Goal: Find contact information: Find contact information

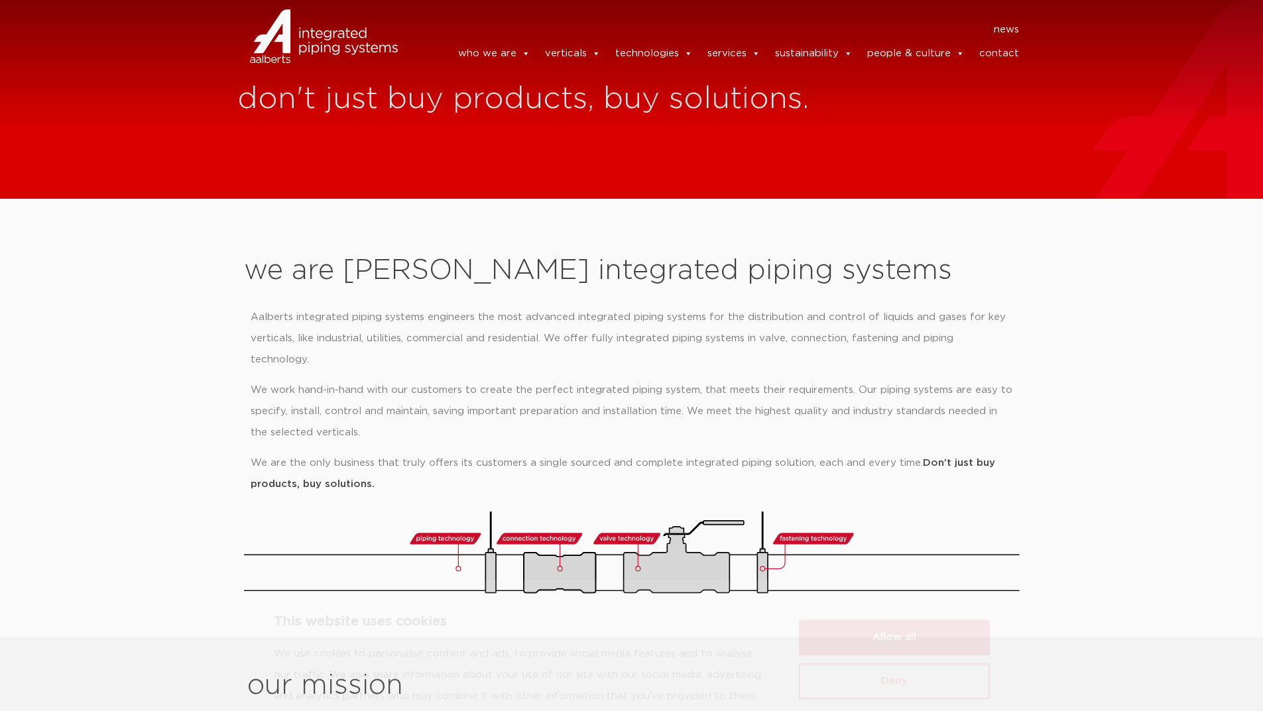
click at [906, 584] on button "Allow all" at bounding box center [894, 580] width 191 height 36
click at [1004, 56] on link "contact" at bounding box center [999, 53] width 40 height 27
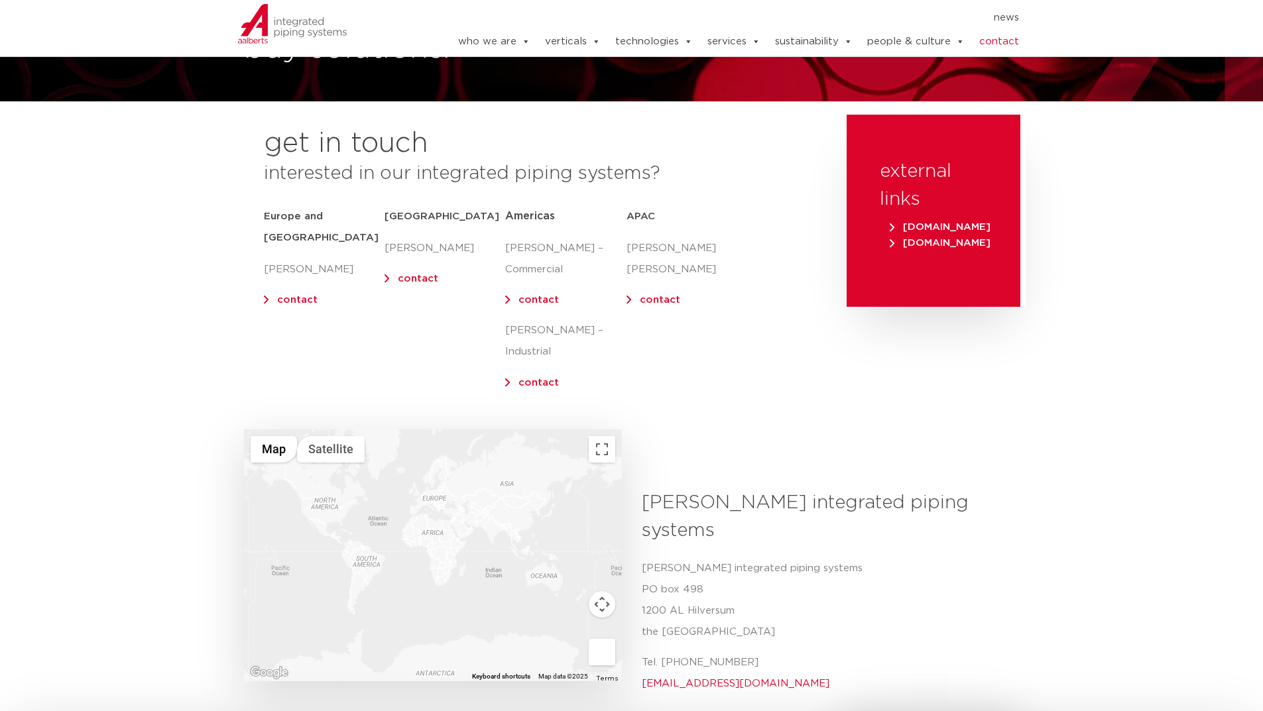
scroll to position [133, 0]
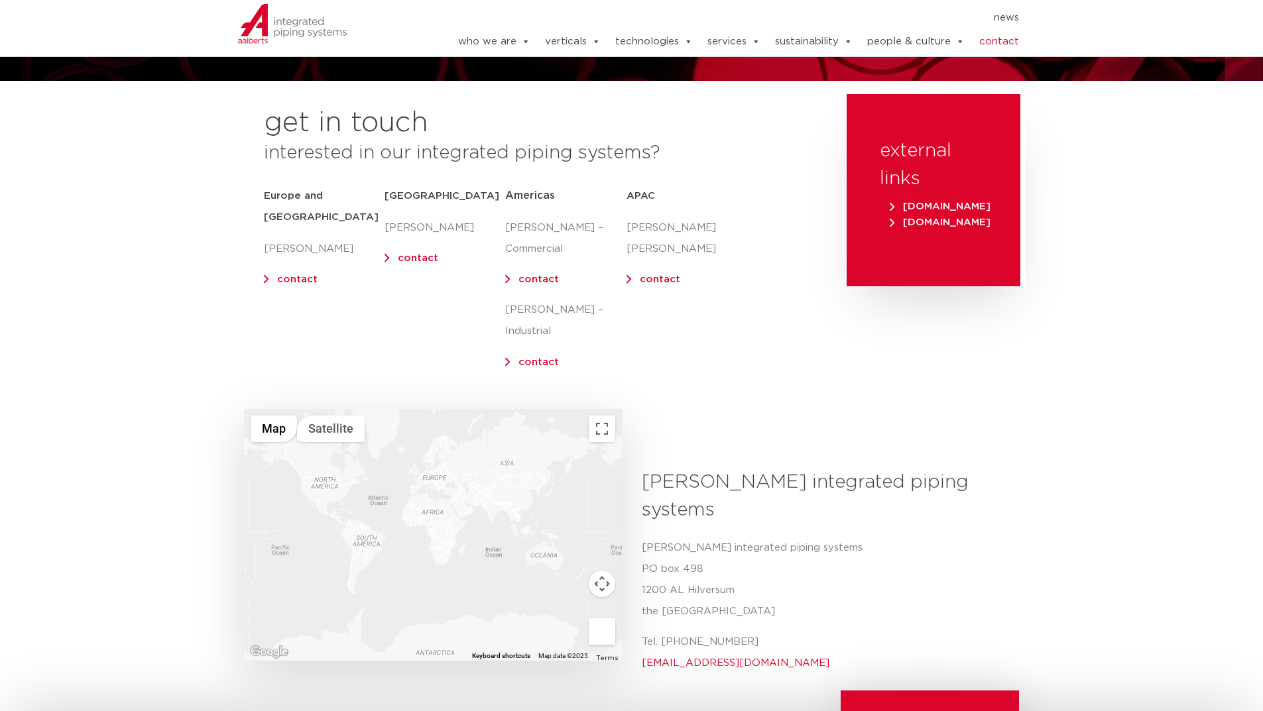
click at [548, 277] on link "contact" at bounding box center [539, 280] width 40 height 10
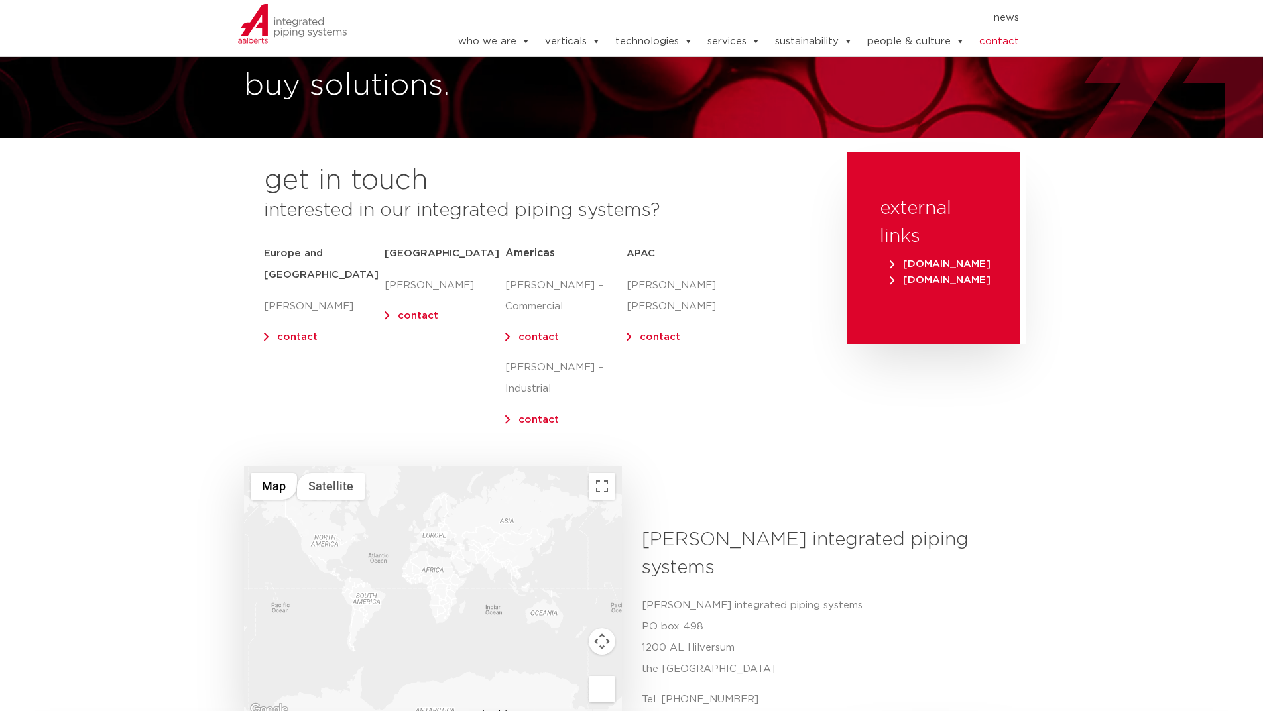
scroll to position [0, 0]
